Goal: Task Accomplishment & Management: Use online tool/utility

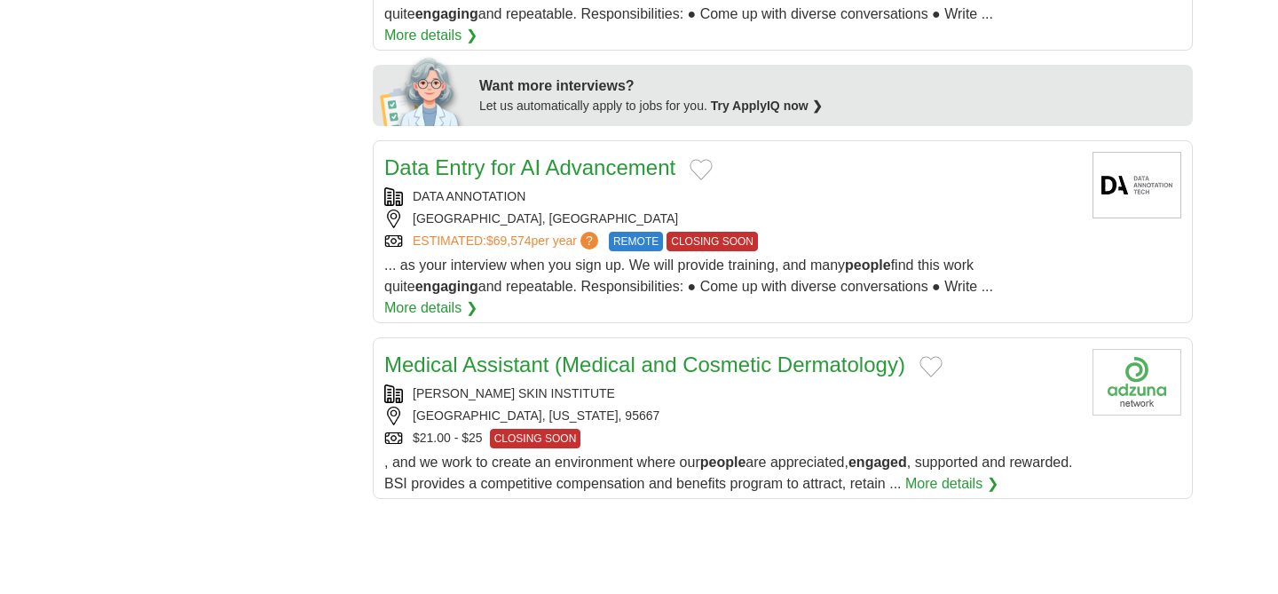
scroll to position [820, 0]
click at [701, 158] on button "Add to favorite jobs" at bounding box center [700, 168] width 23 height 21
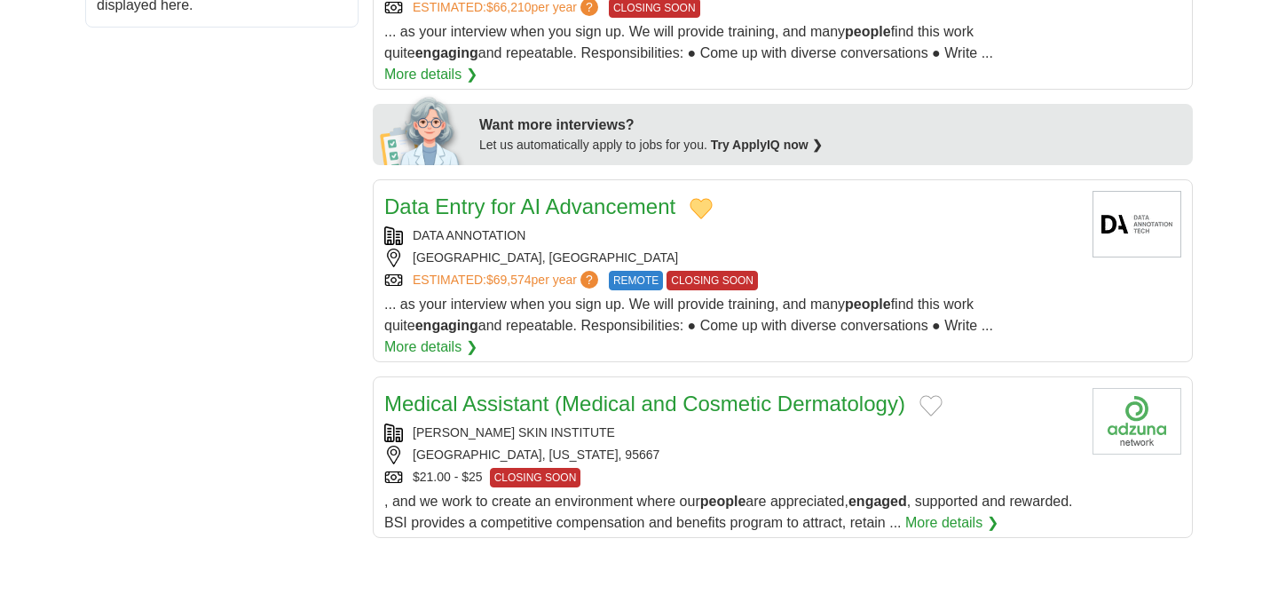
scroll to position [0, 0]
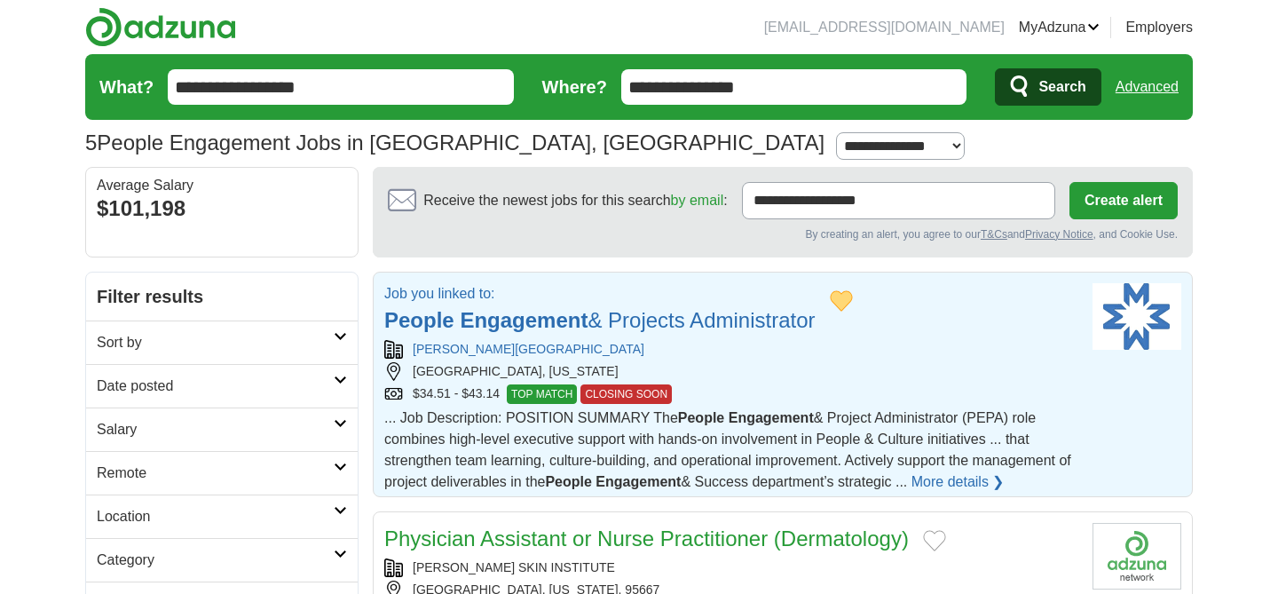
click at [452, 320] on strong "People" at bounding box center [419, 320] width 70 height 24
click at [657, 311] on link "People Engagement & Projects Administrator" at bounding box center [599, 320] width 431 height 24
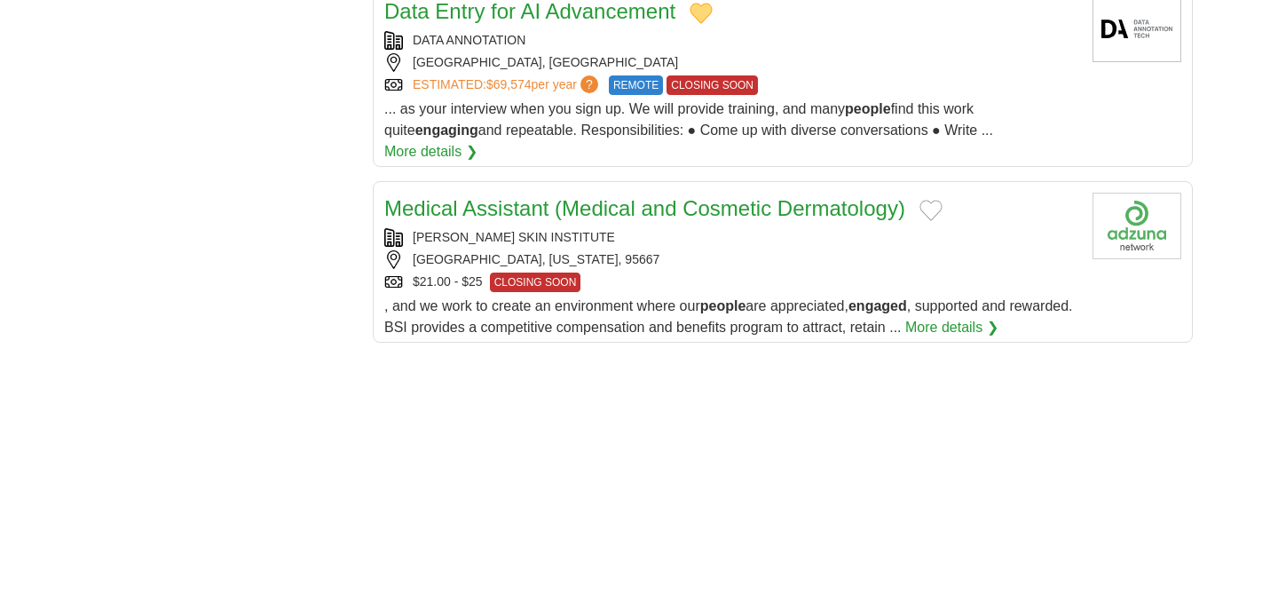
scroll to position [984, 0]
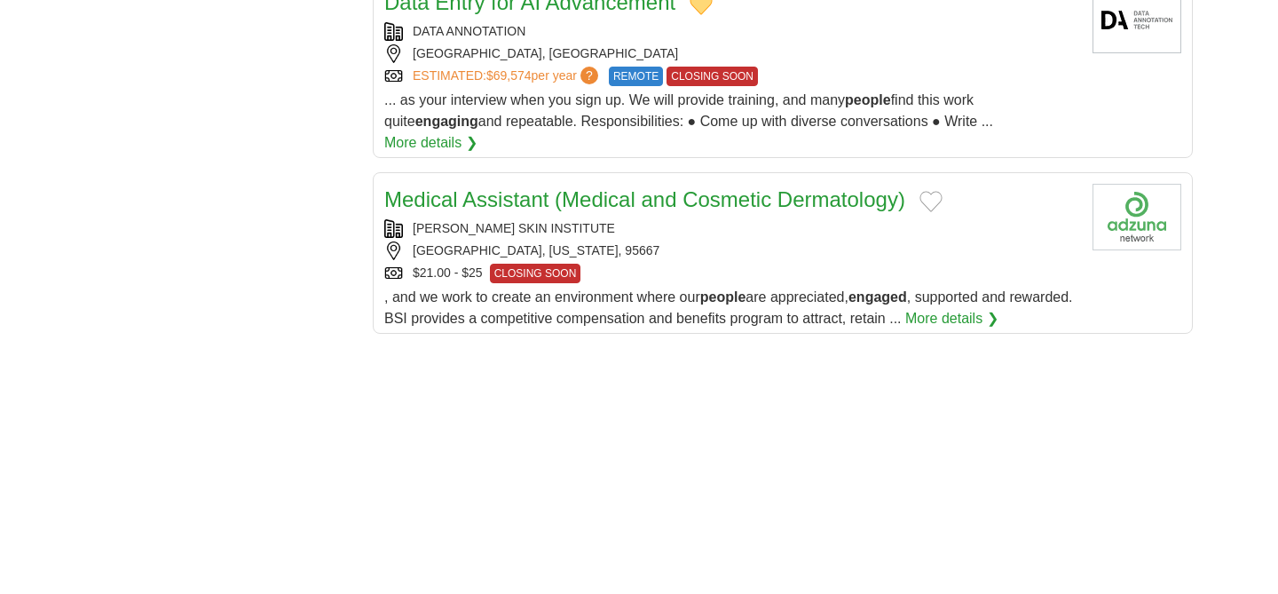
click at [566, 187] on link "Medical Assistant (Medical and Cosmetic Dermatology)" at bounding box center [644, 199] width 521 height 24
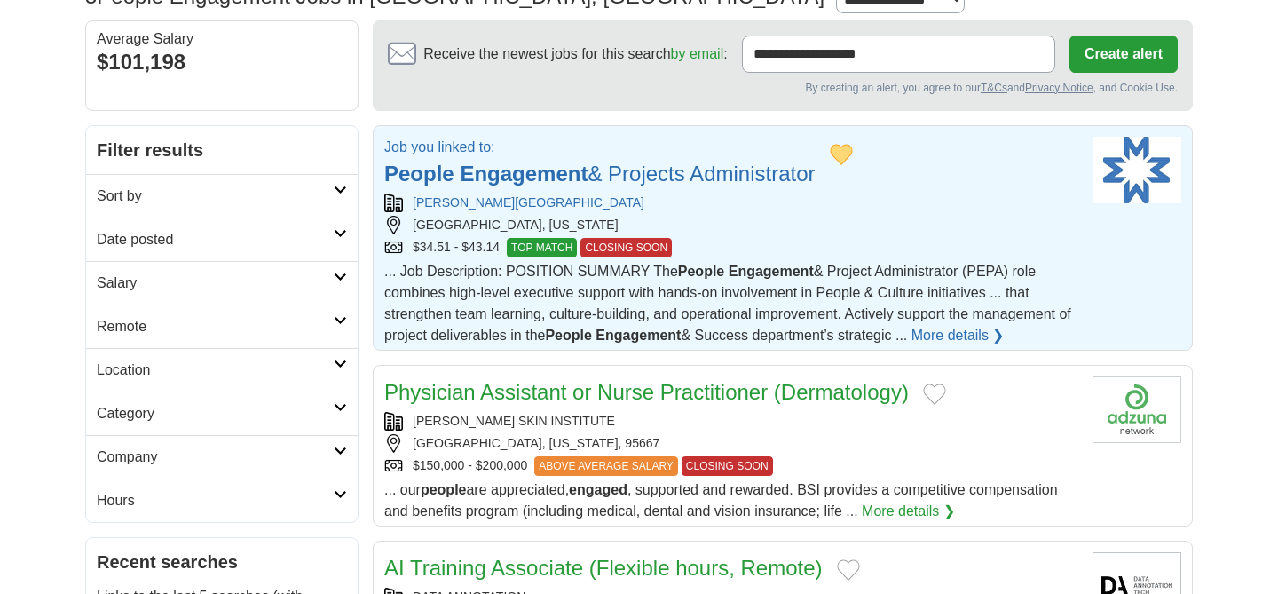
scroll to position [0, 0]
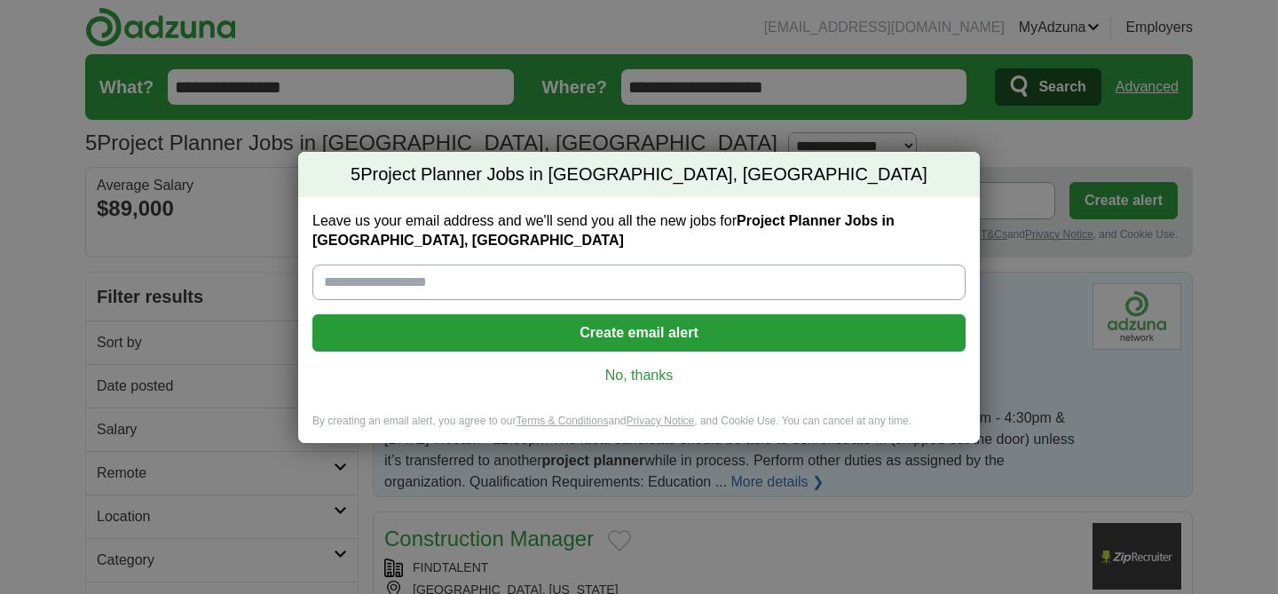
click at [625, 375] on link "No, thanks" at bounding box center [639, 376] width 625 height 20
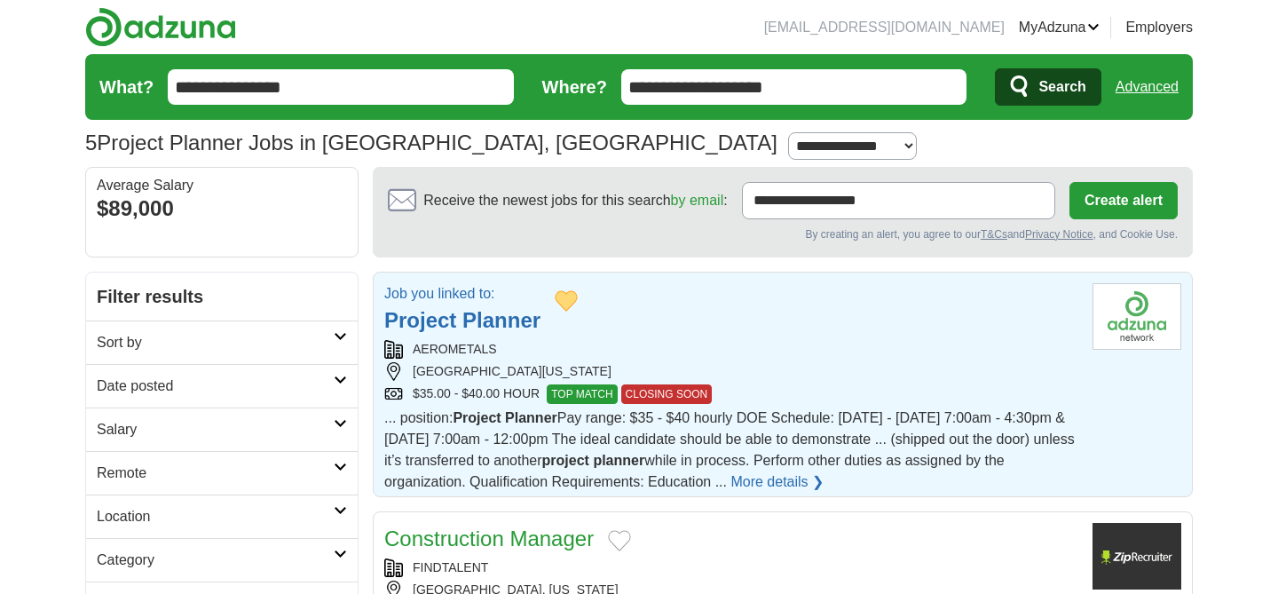
click at [478, 314] on strong "Planner" at bounding box center [501, 320] width 78 height 24
